Goal: Information Seeking & Learning: Learn about a topic

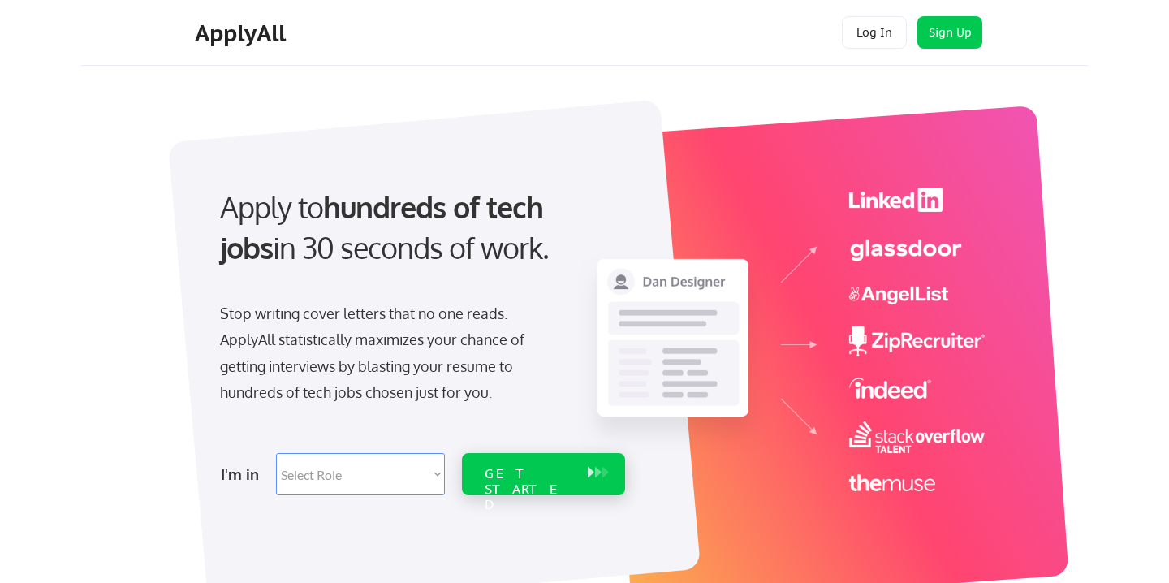
click at [528, 476] on div "GET STARTED" at bounding box center [528, 489] width 87 height 47
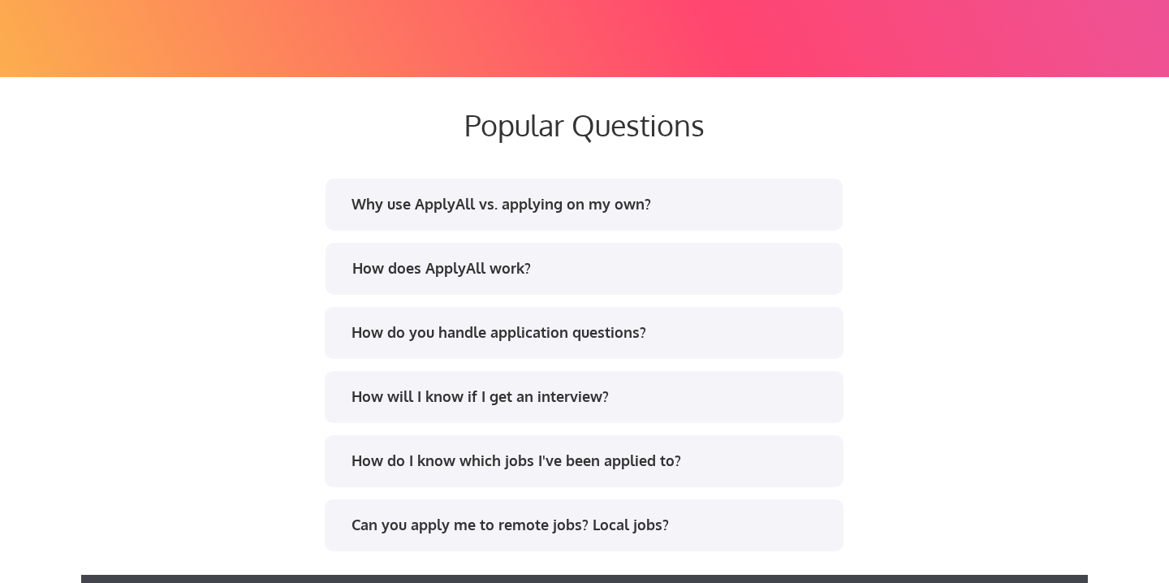
scroll to position [3025, 0]
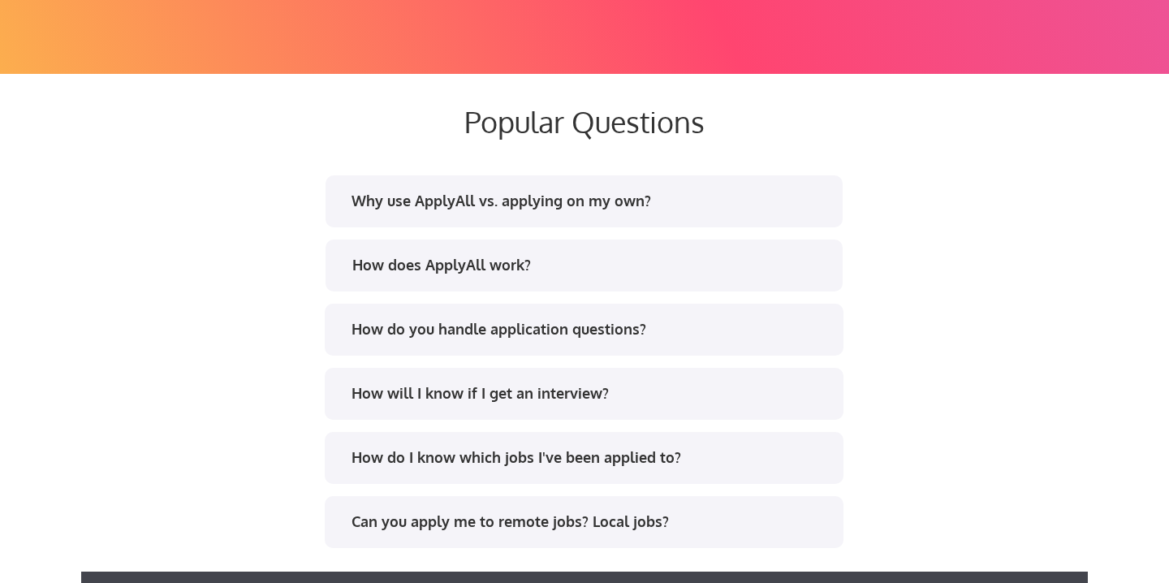
click at [534, 262] on div "How does ApplyAll work?" at bounding box center [590, 265] width 476 height 20
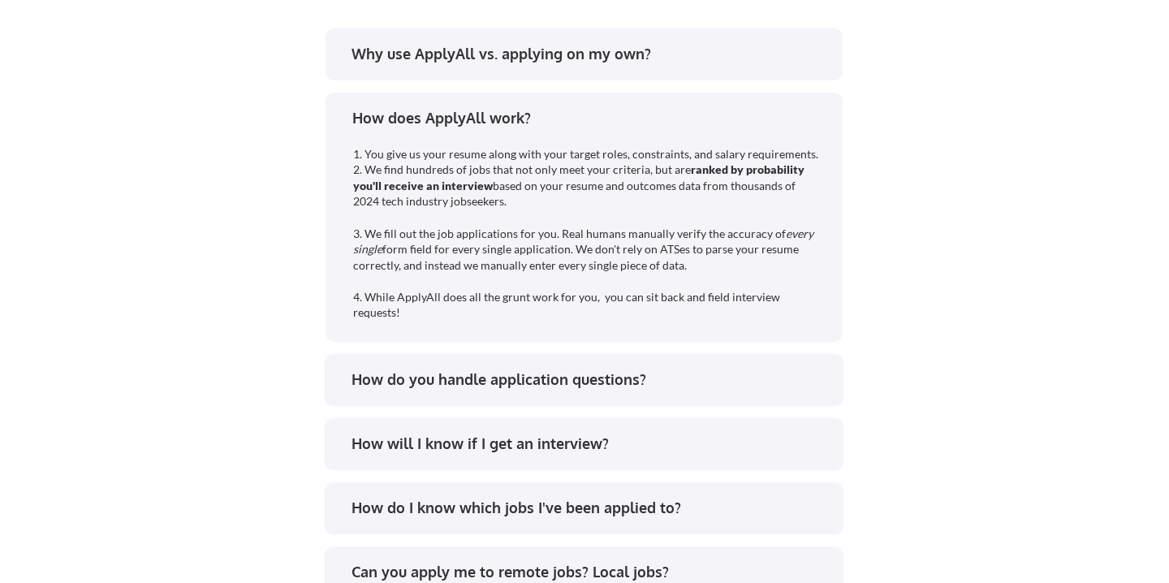
scroll to position [3264, 0]
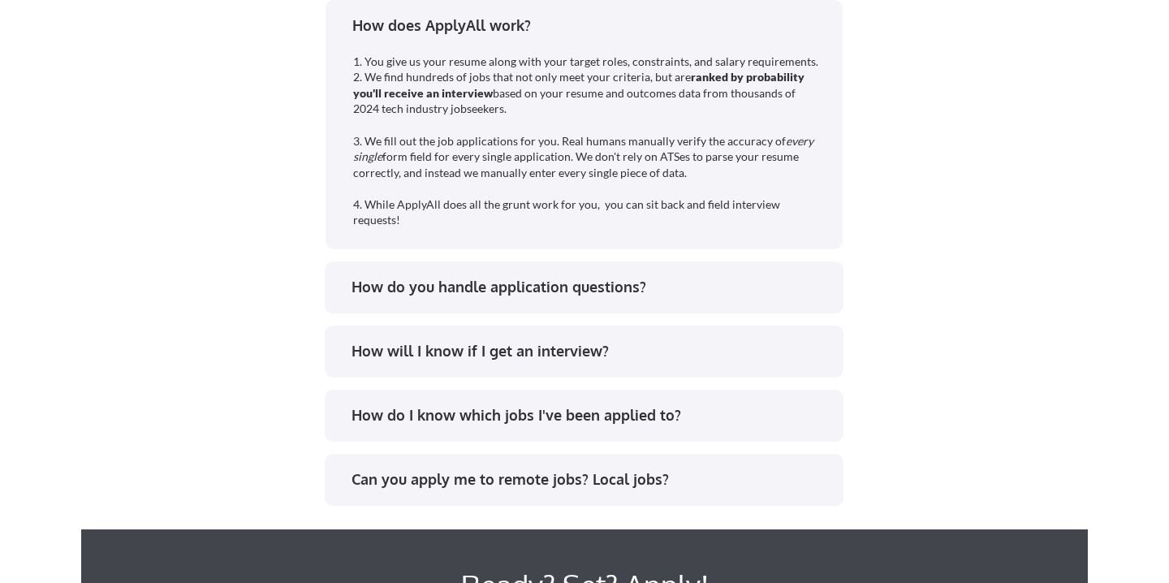
click at [540, 289] on div "How do you handle application questions?" at bounding box center [589, 287] width 476 height 20
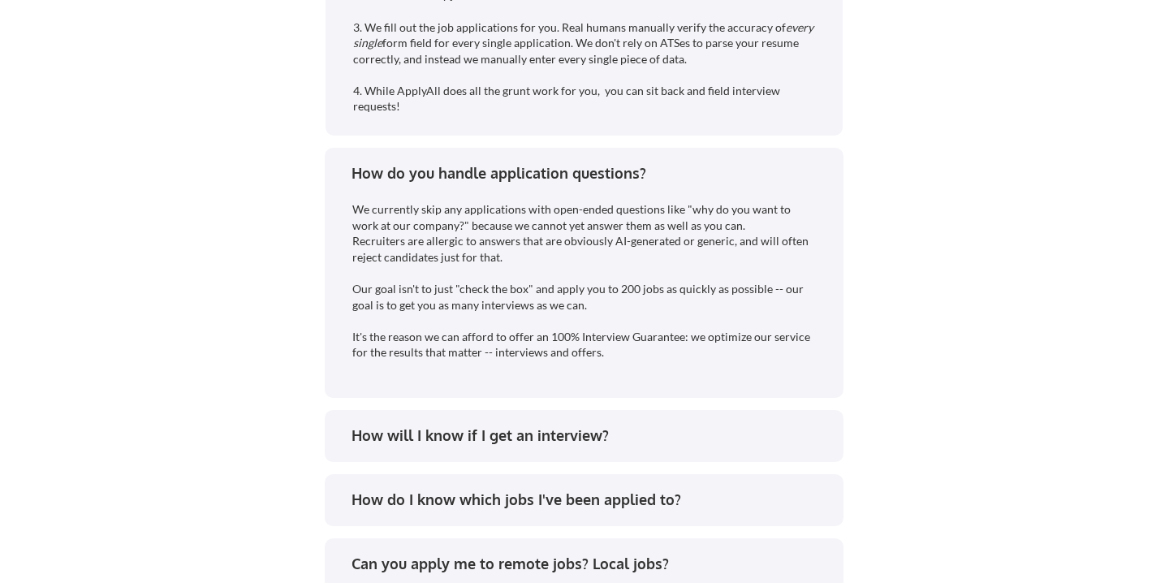
scroll to position [3384, 0]
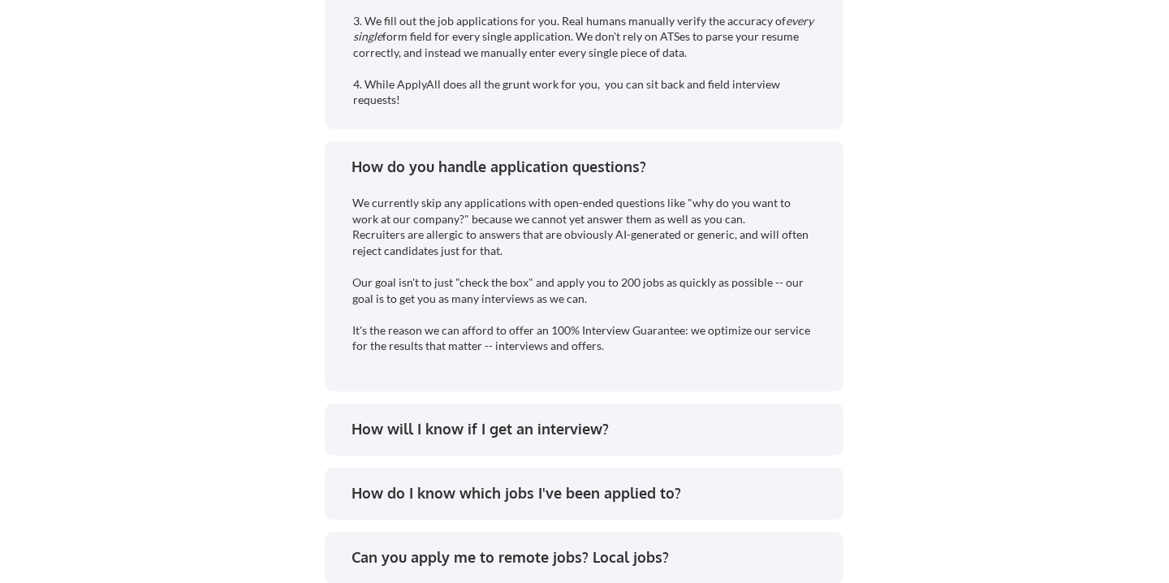
click at [575, 431] on div "How will I know if I get an interview?" at bounding box center [589, 429] width 476 height 20
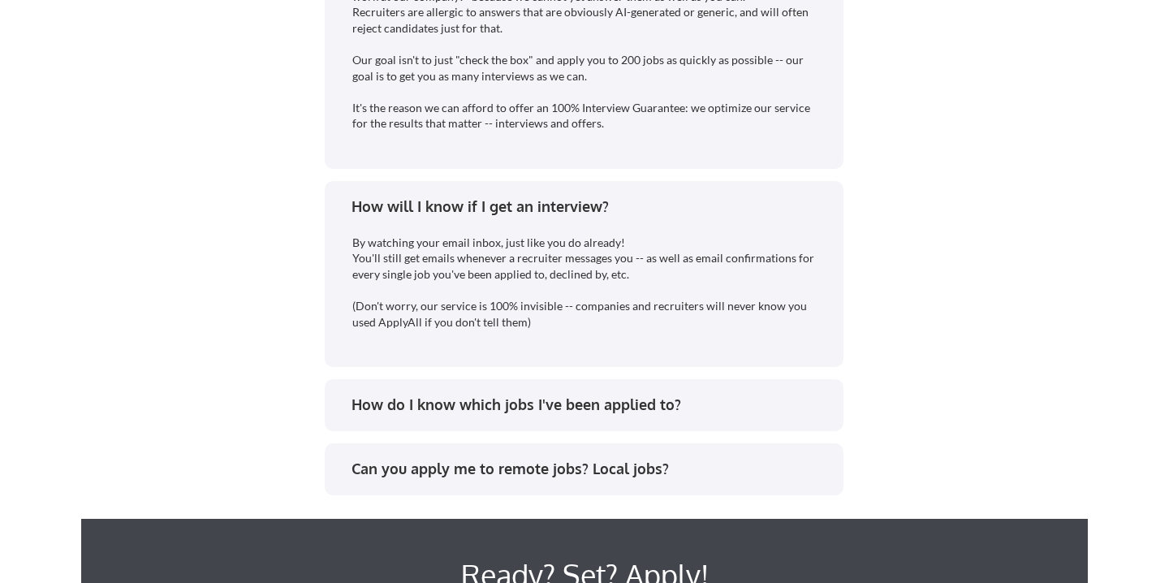
scroll to position [3654, 0]
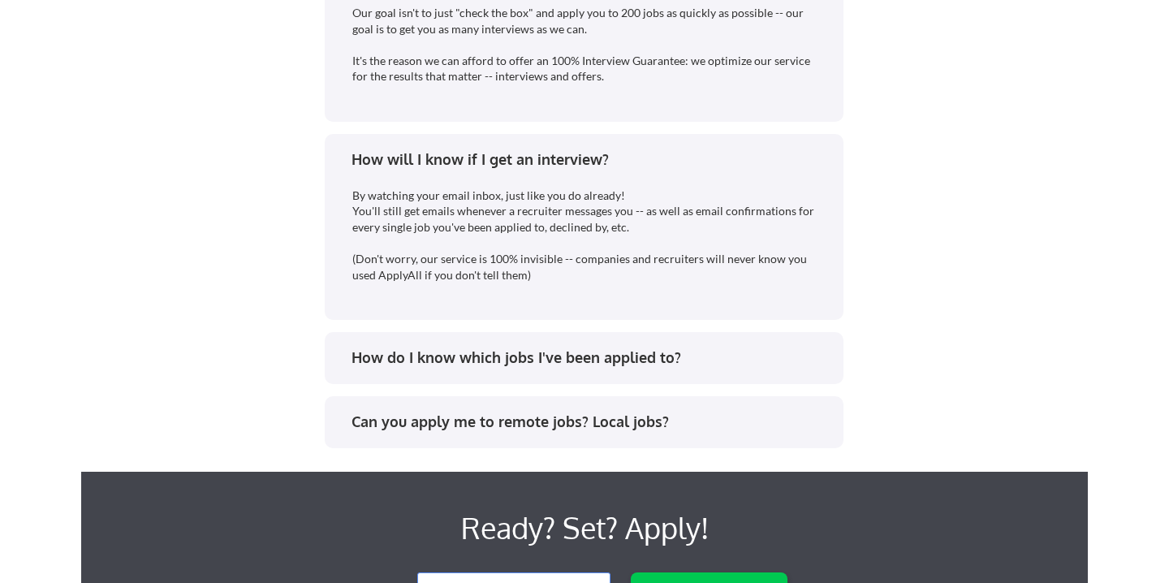
click at [614, 366] on div "How do I know which jobs I've been applied to?" at bounding box center [589, 357] width 476 height 20
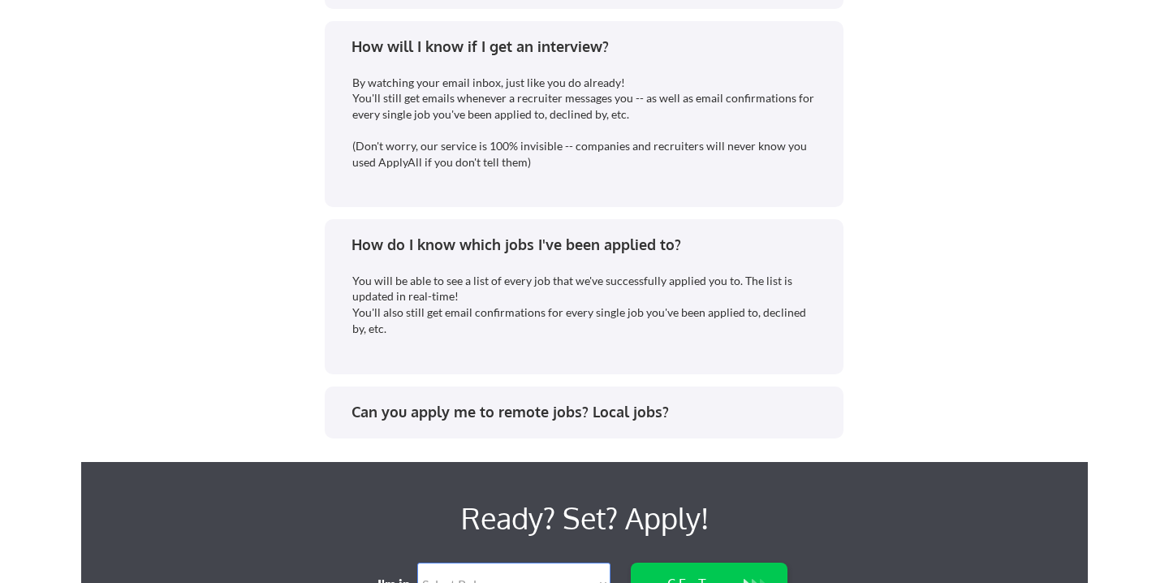
scroll to position [3770, 0]
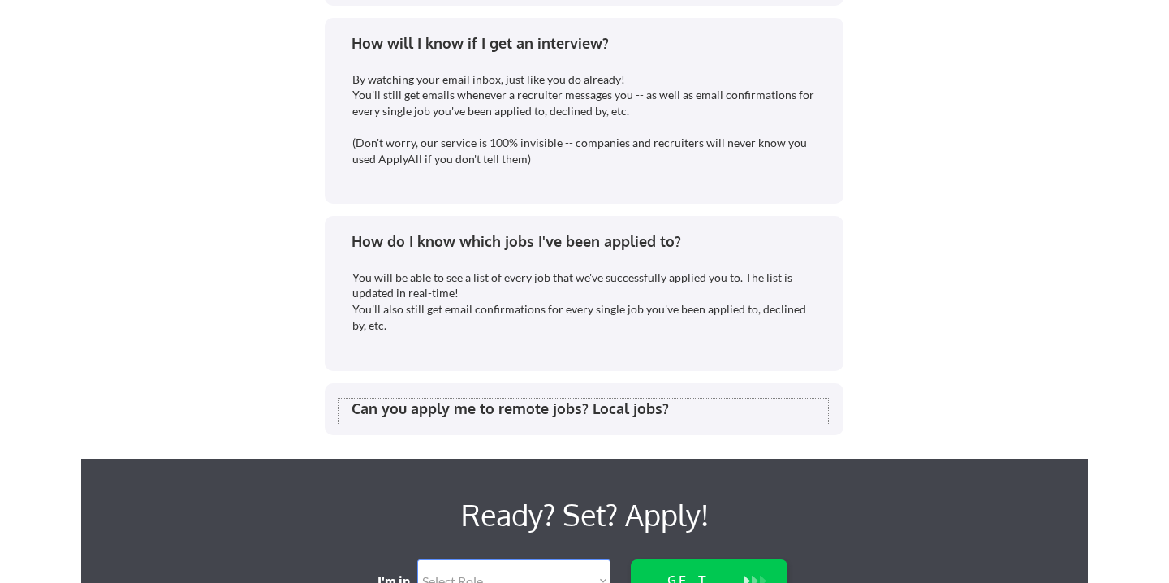
click at [648, 410] on div "Can you apply me to remote jobs? Local jobs?" at bounding box center [589, 408] width 476 height 20
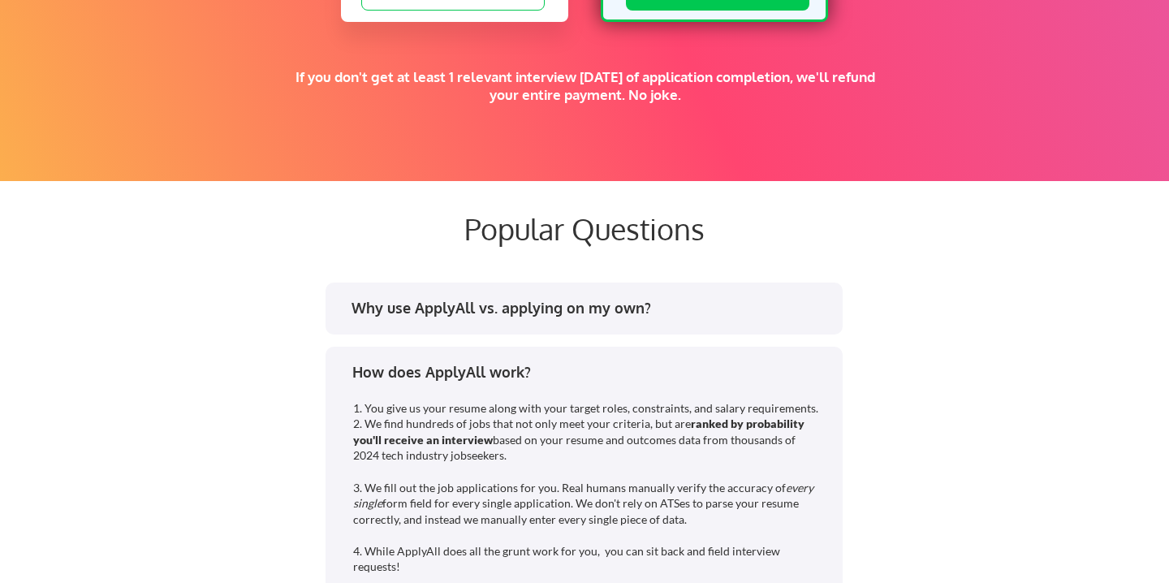
scroll to position [2810, 0]
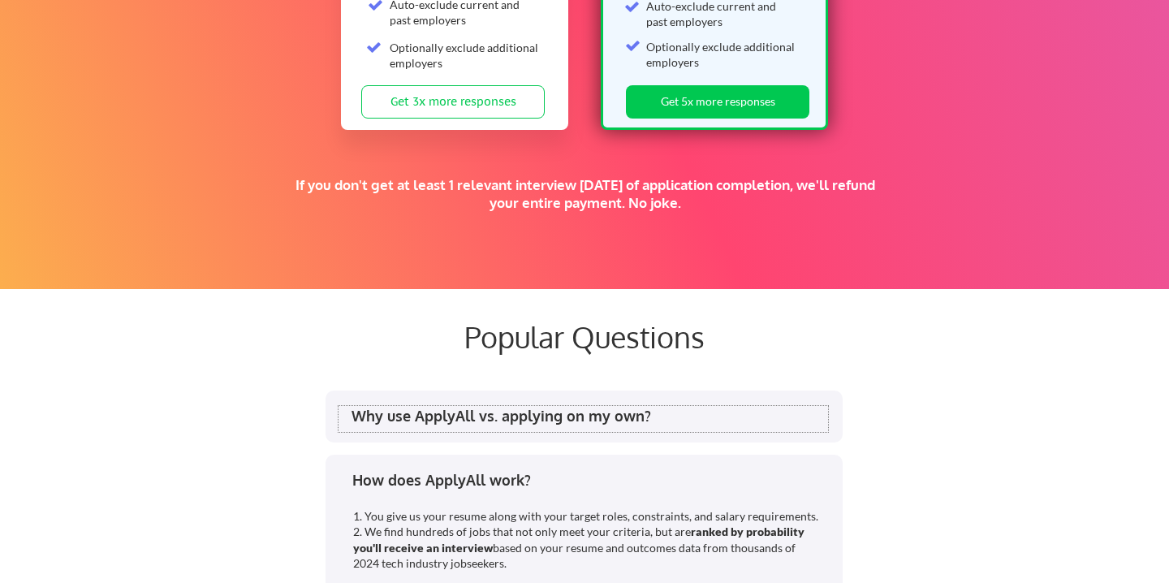
click at [659, 420] on div "Why use ApplyAll vs. applying on my own?" at bounding box center [589, 416] width 476 height 20
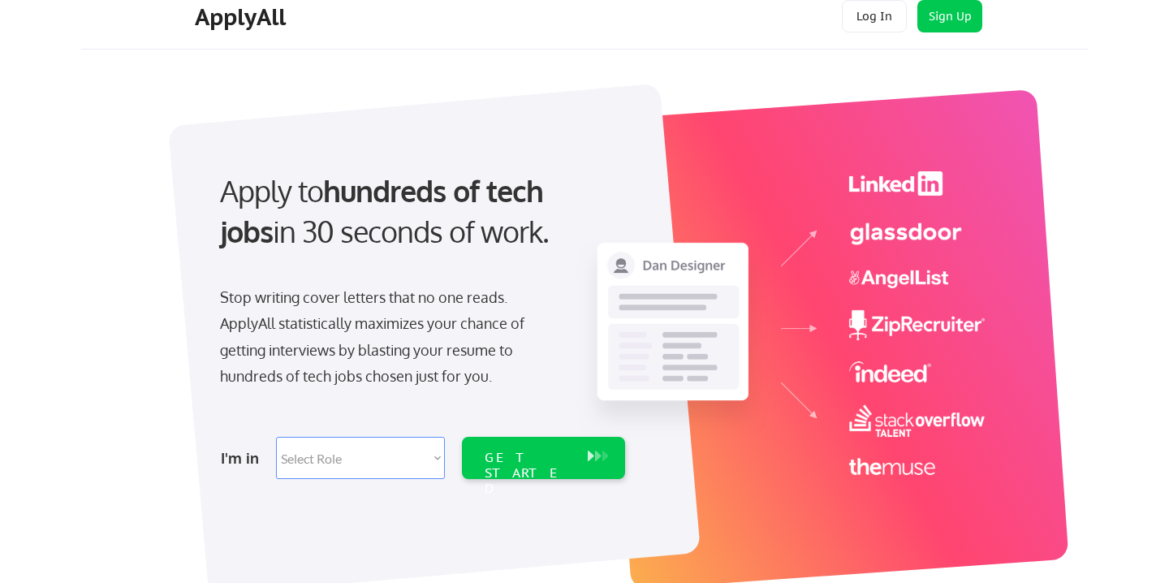
scroll to position [0, 0]
